Goal: Navigation & Orientation: Find specific page/section

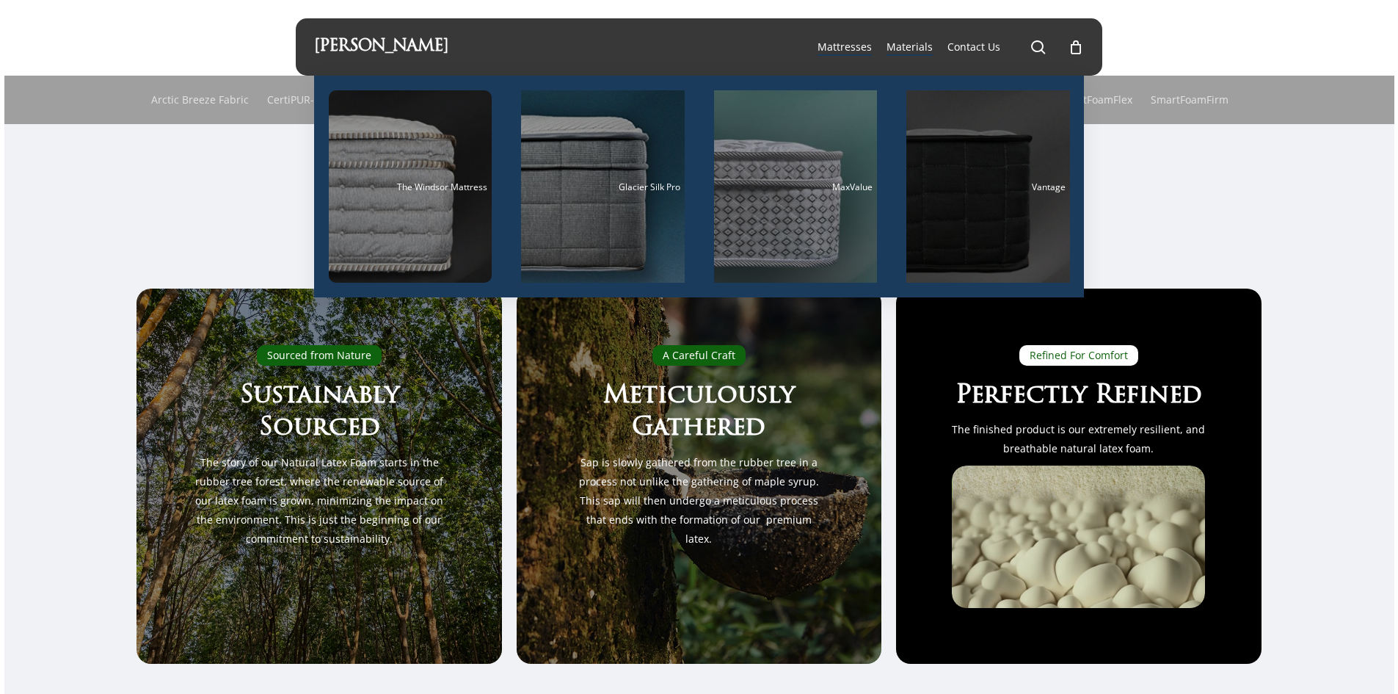
click at [962, 218] on div "Main Menu" at bounding box center [988, 186] width 164 height 192
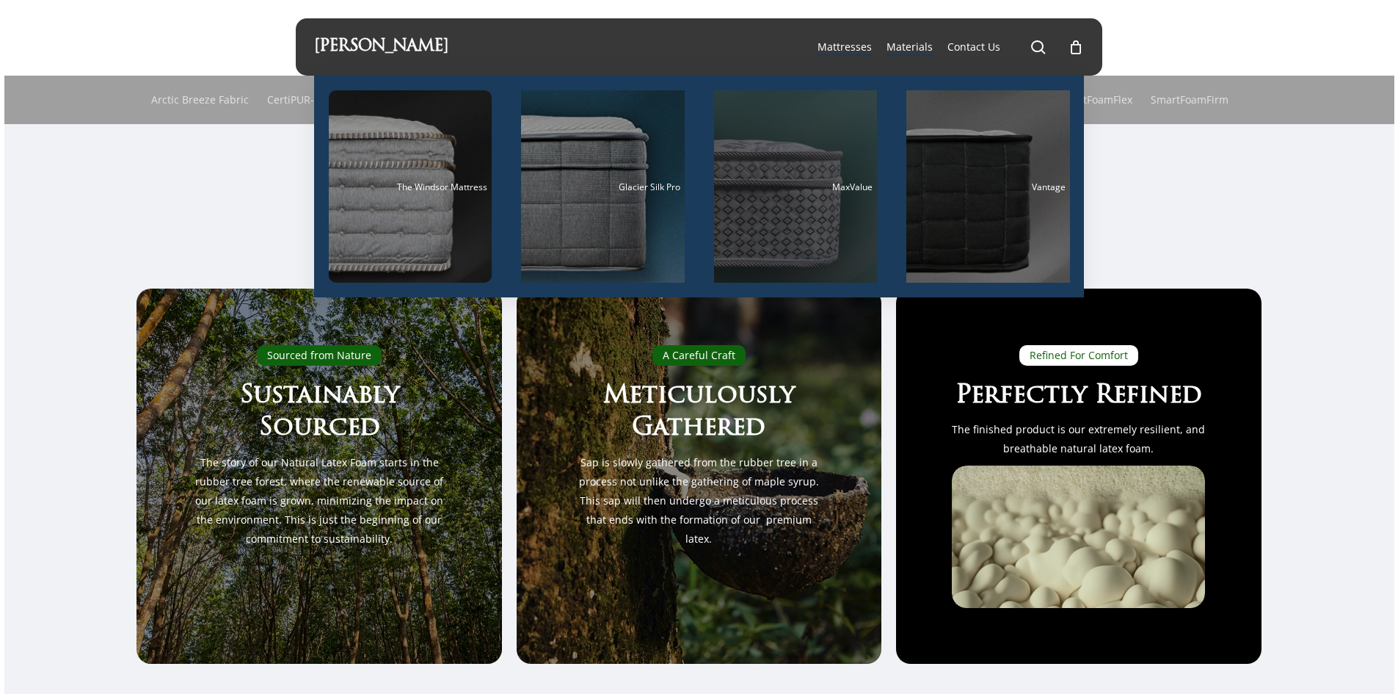
click at [782, 206] on div "Main Menu" at bounding box center [796, 186] width 164 height 192
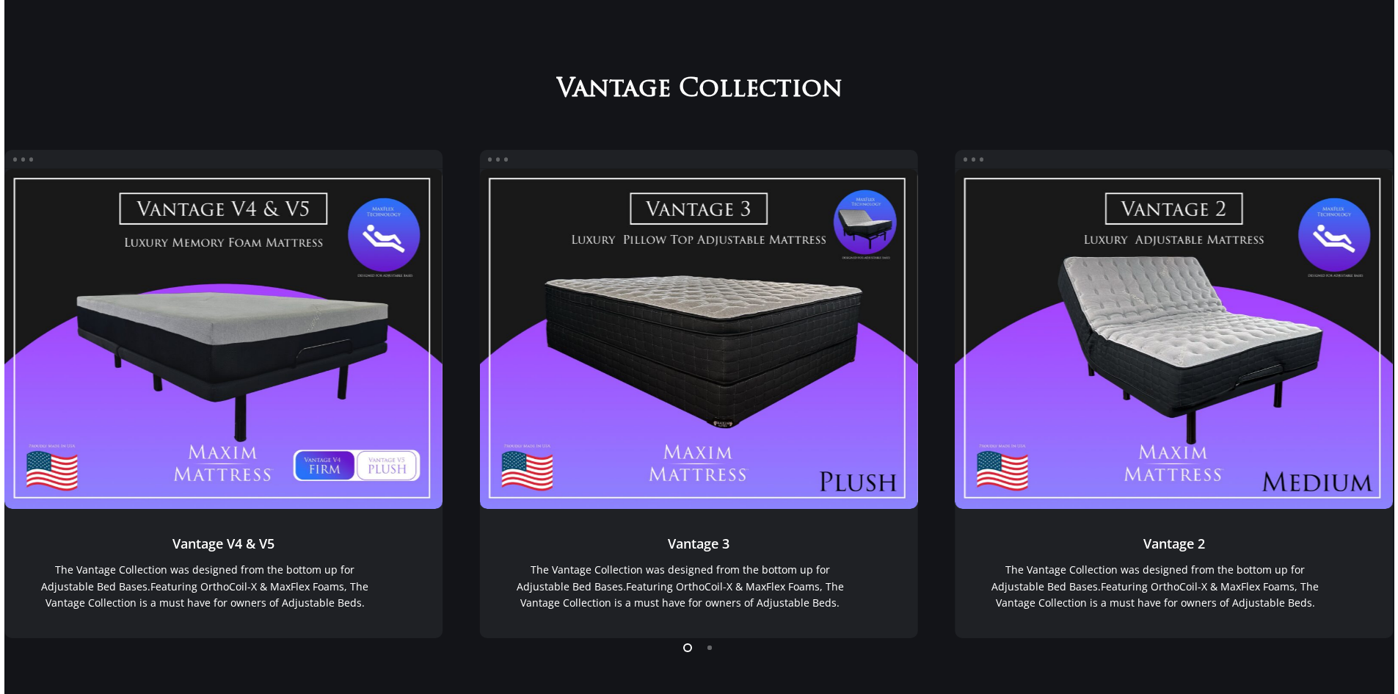
scroll to position [1015, 0]
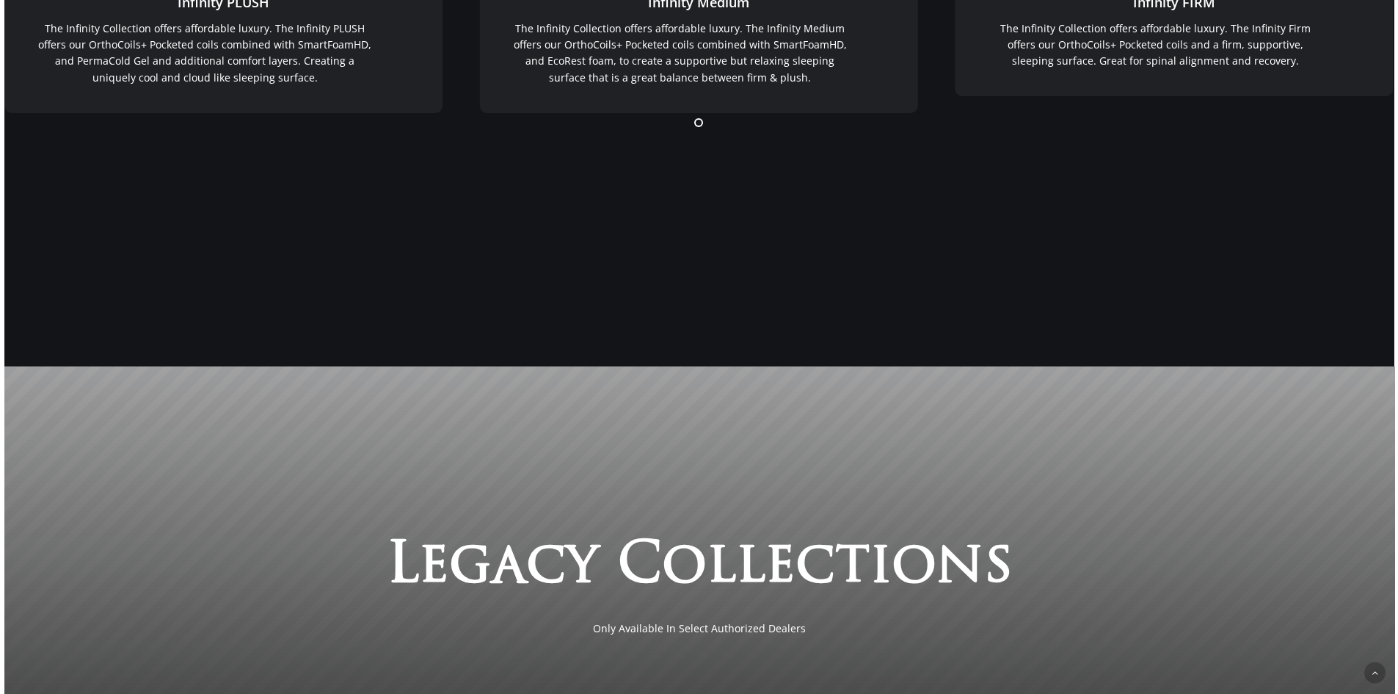
scroll to position [3175, 0]
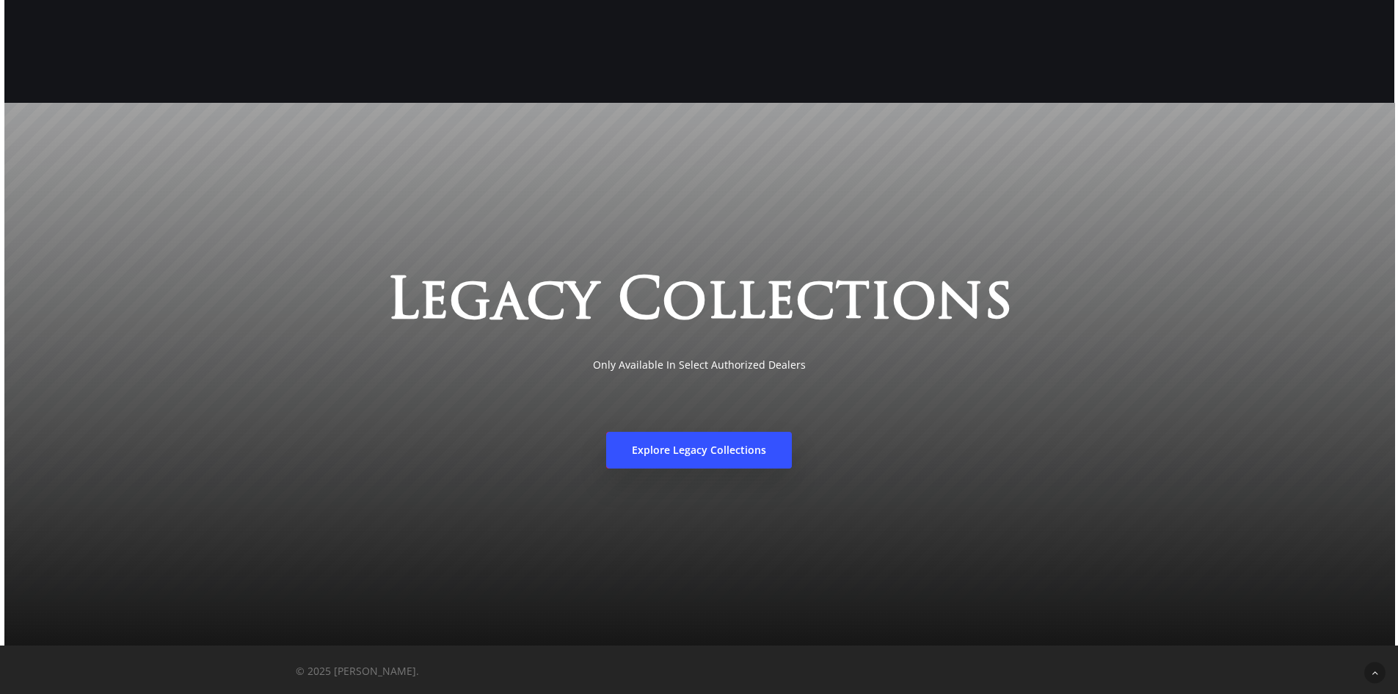
click at [707, 451] on span "Explore Legacy Collections" at bounding box center [699, 450] width 134 height 15
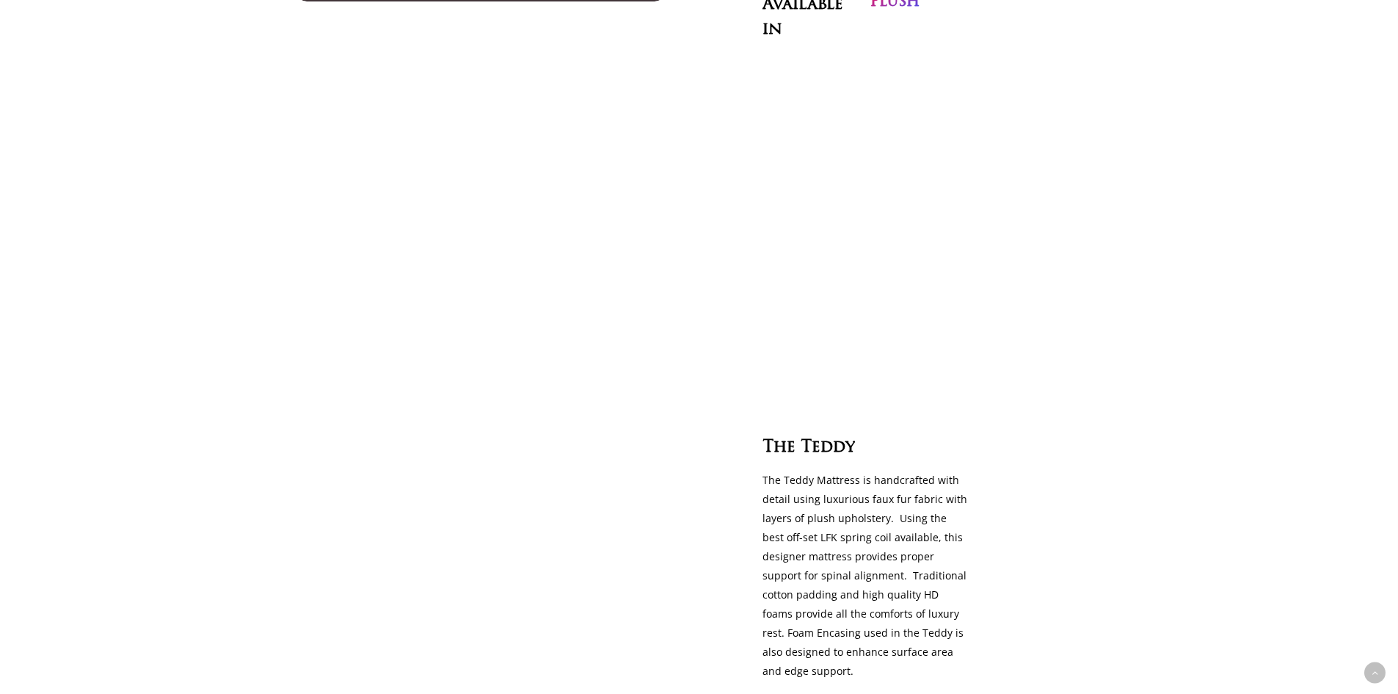
scroll to position [2145, 0]
